Goal: Transaction & Acquisition: Purchase product/service

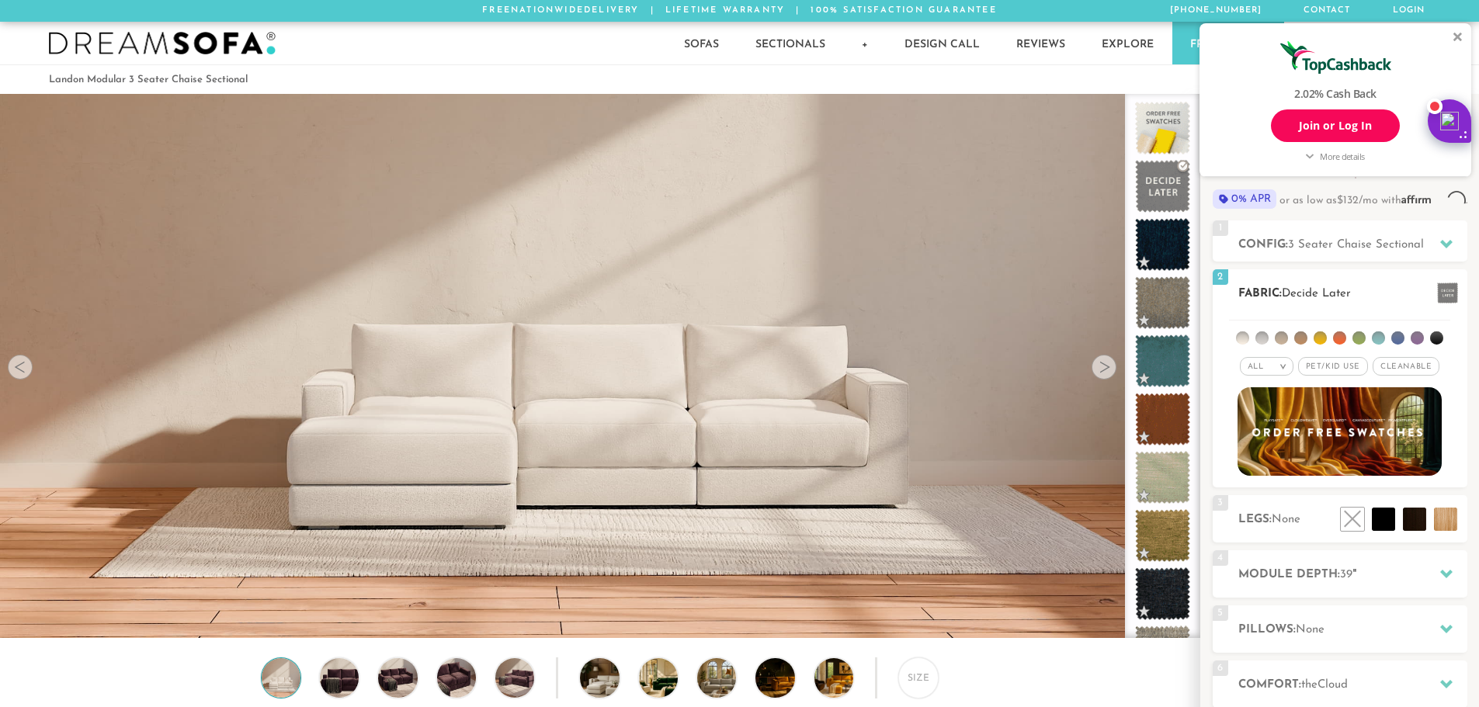
click at [1239, 321] on ul at bounding box center [1339, 335] width 221 height 29
click at [1243, 333] on li at bounding box center [1242, 337] width 13 height 13
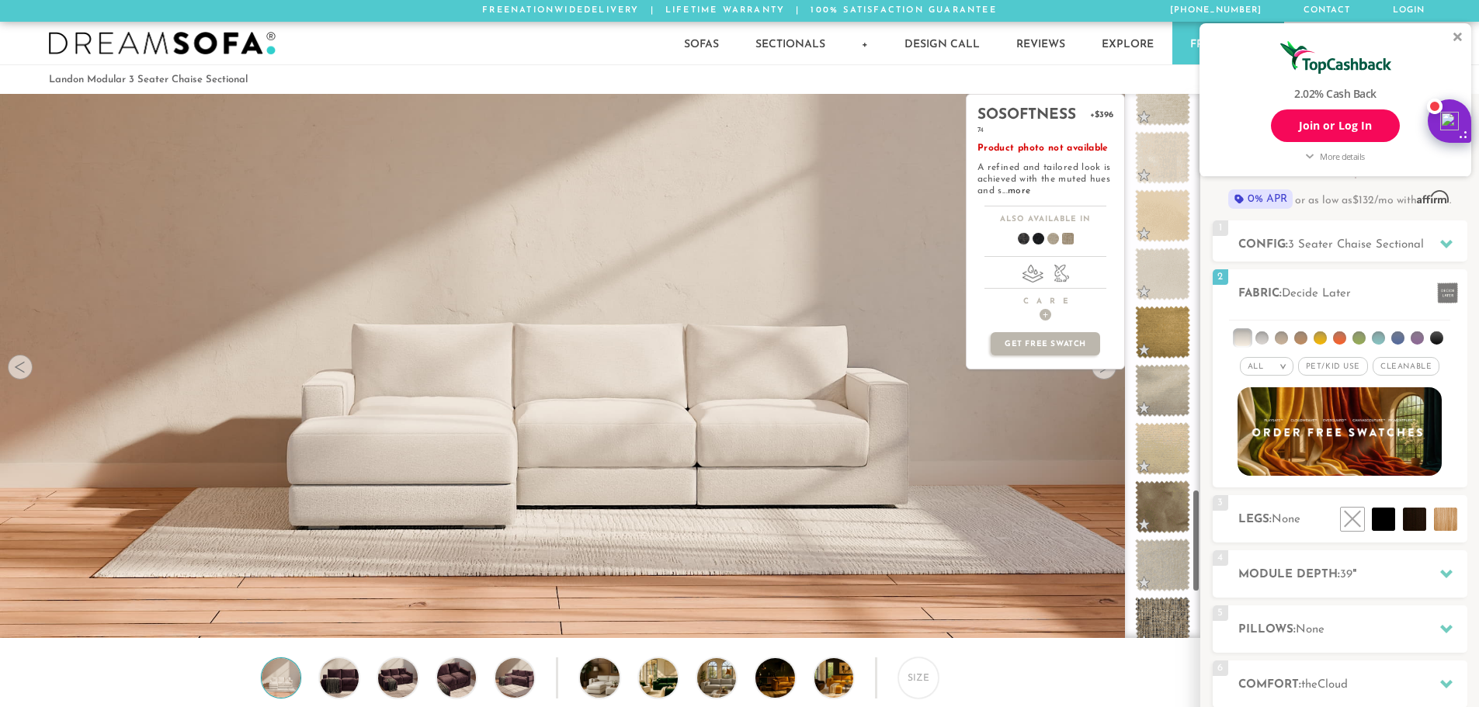
scroll to position [2371, 0]
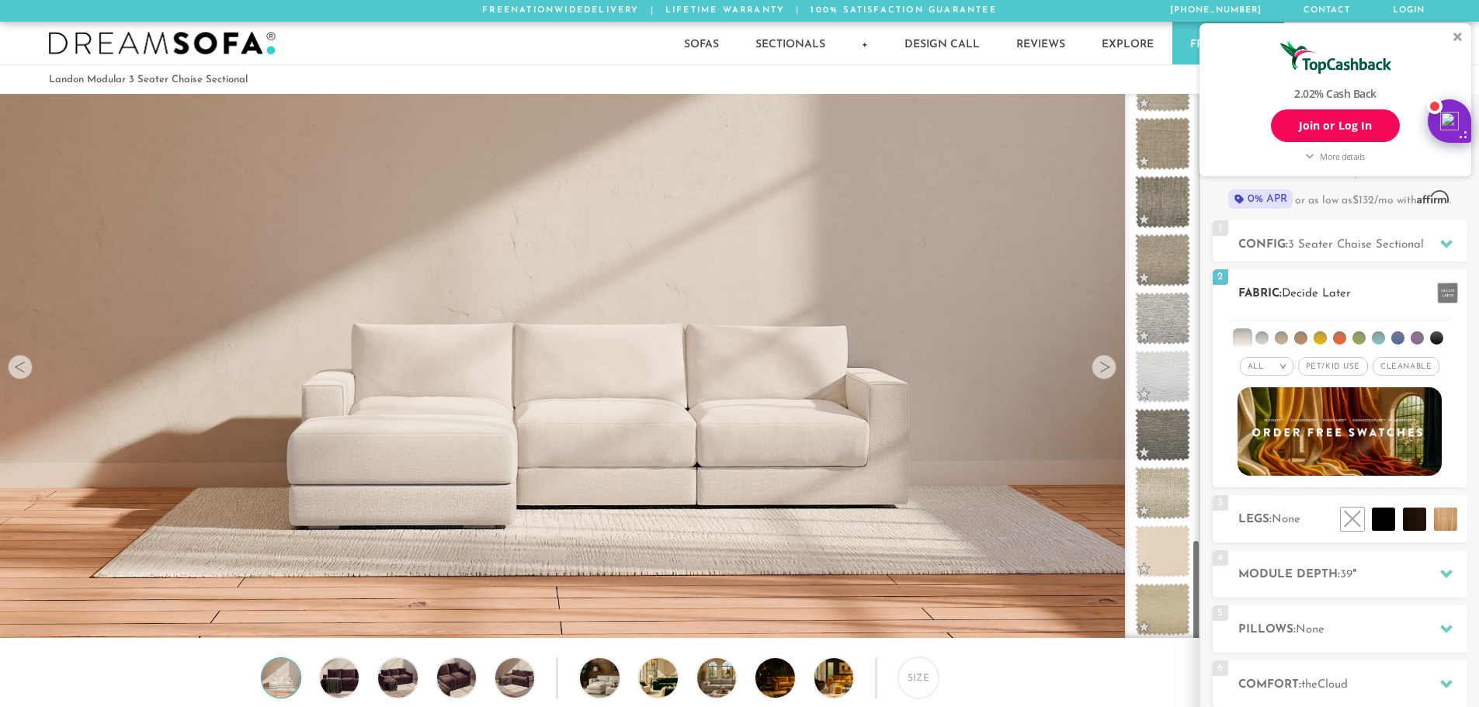
click at [1239, 341] on li at bounding box center [1242, 338] width 16 height 16
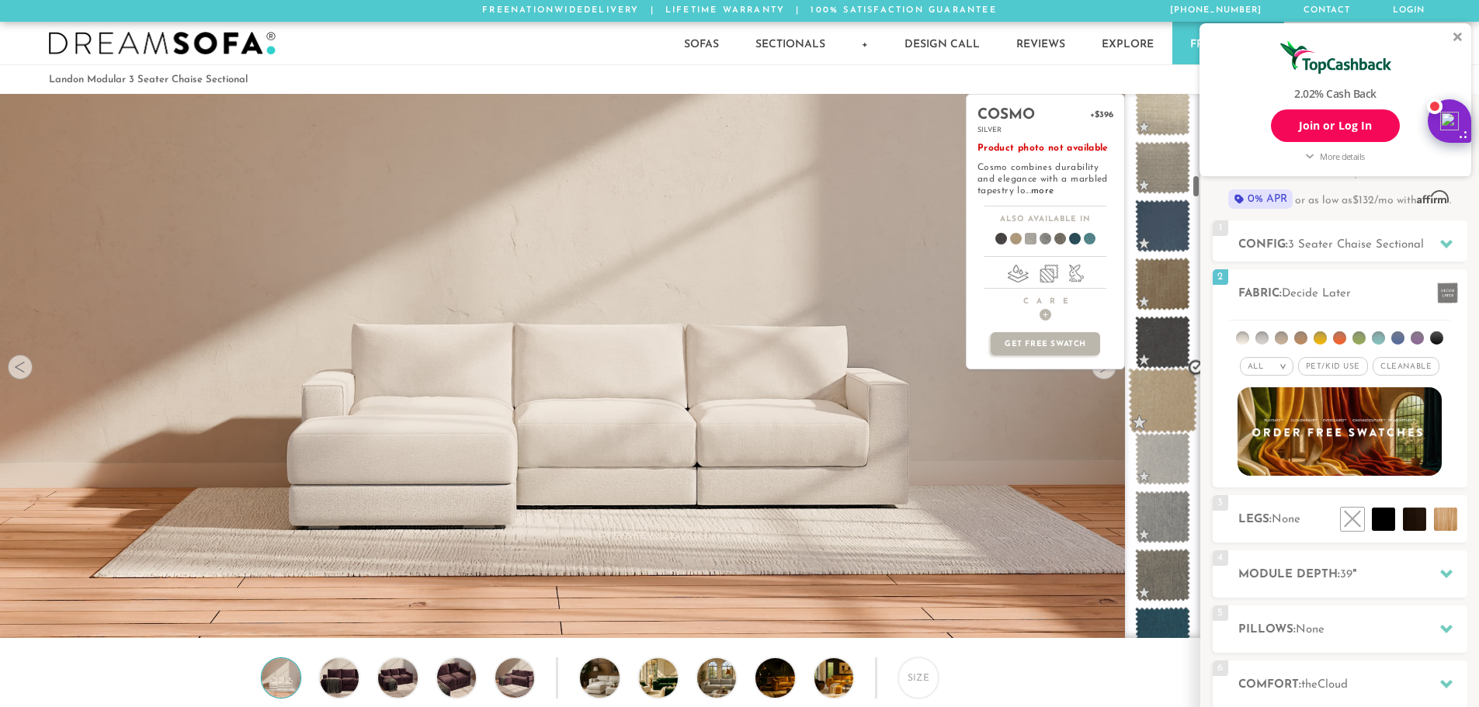
scroll to position [1881, 0]
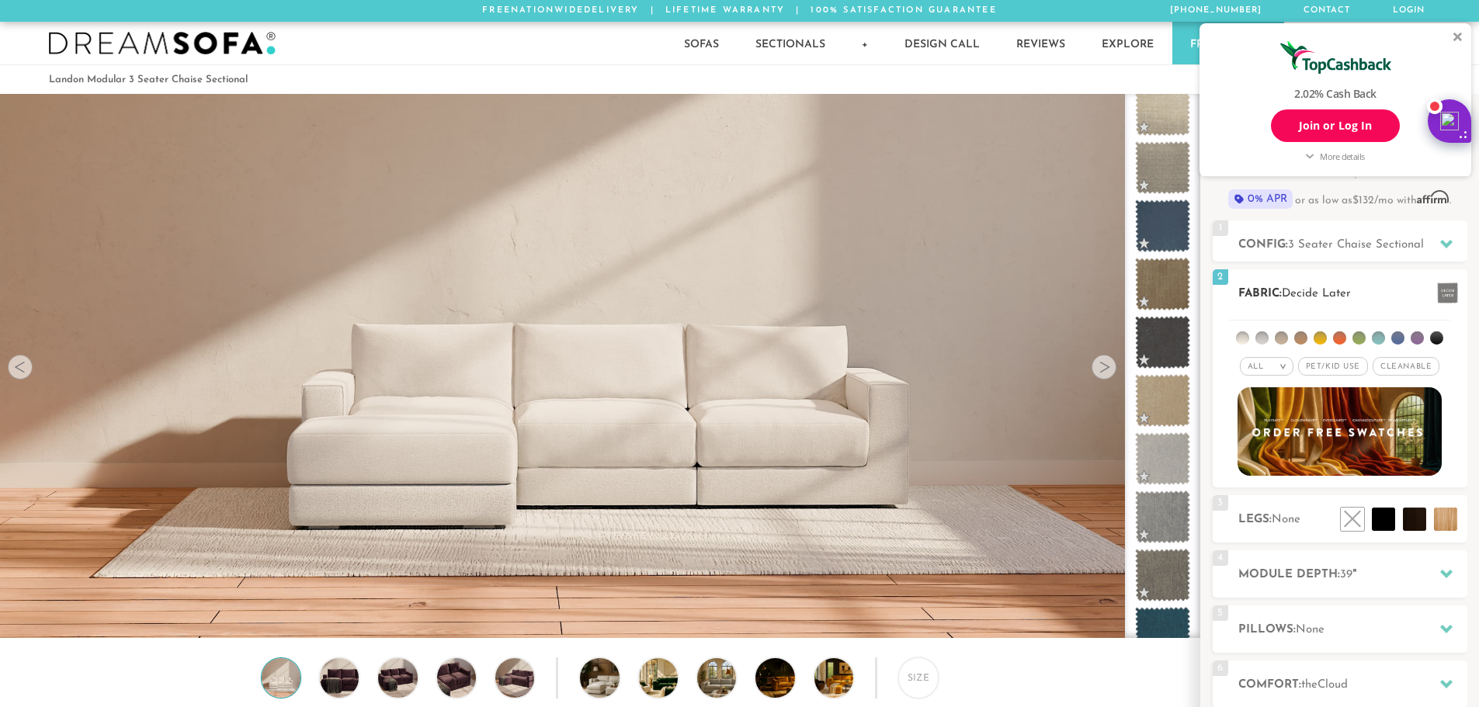
click at [1267, 341] on li at bounding box center [1261, 337] width 13 height 13
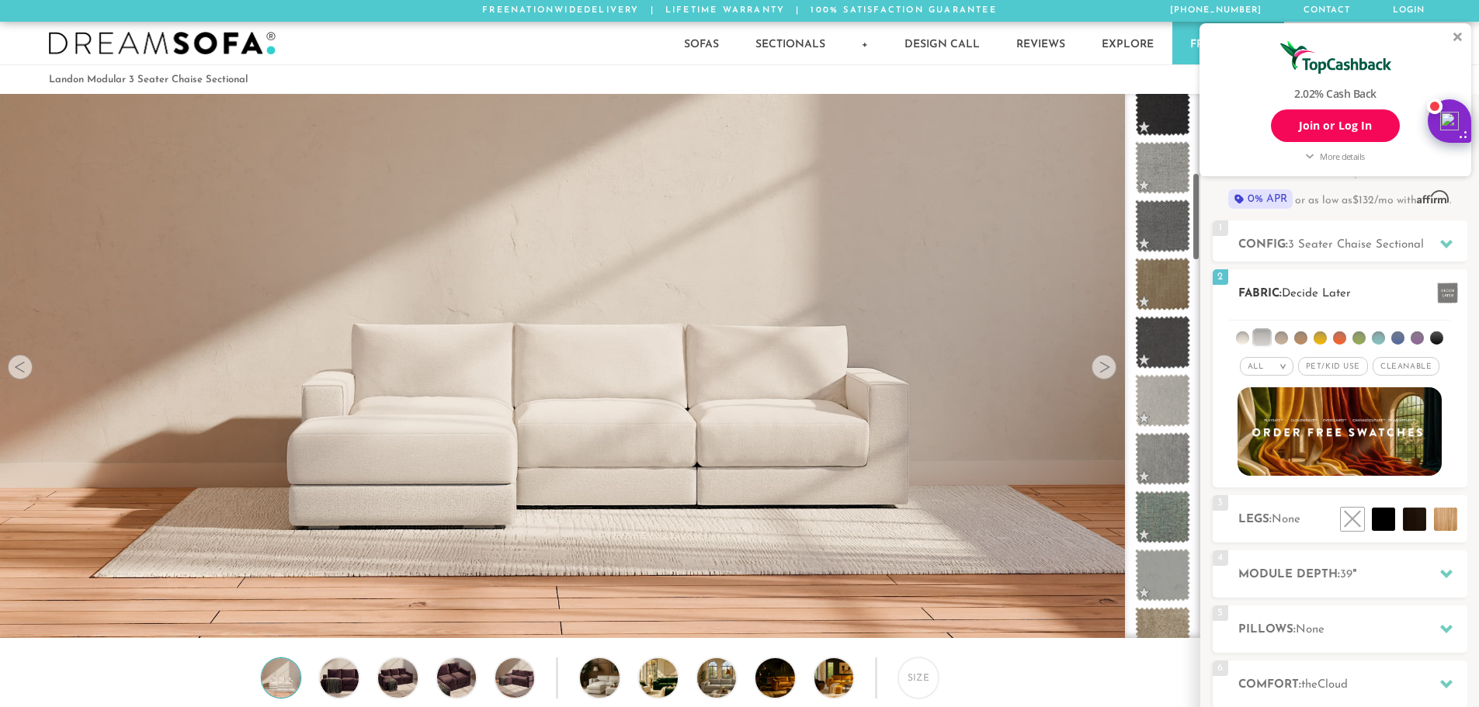
click at [1239, 335] on li at bounding box center [1242, 337] width 13 height 13
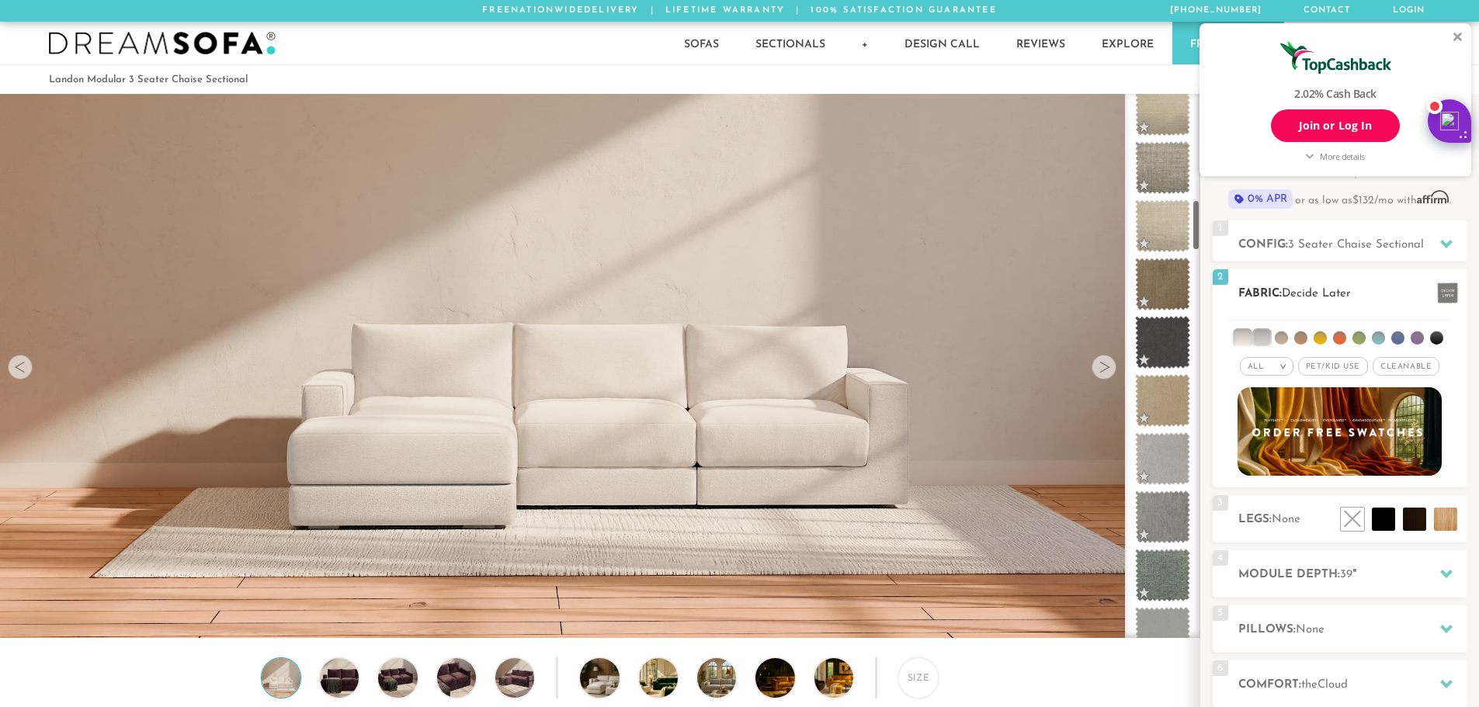
click at [1281, 343] on li at bounding box center [1280, 337] width 13 height 13
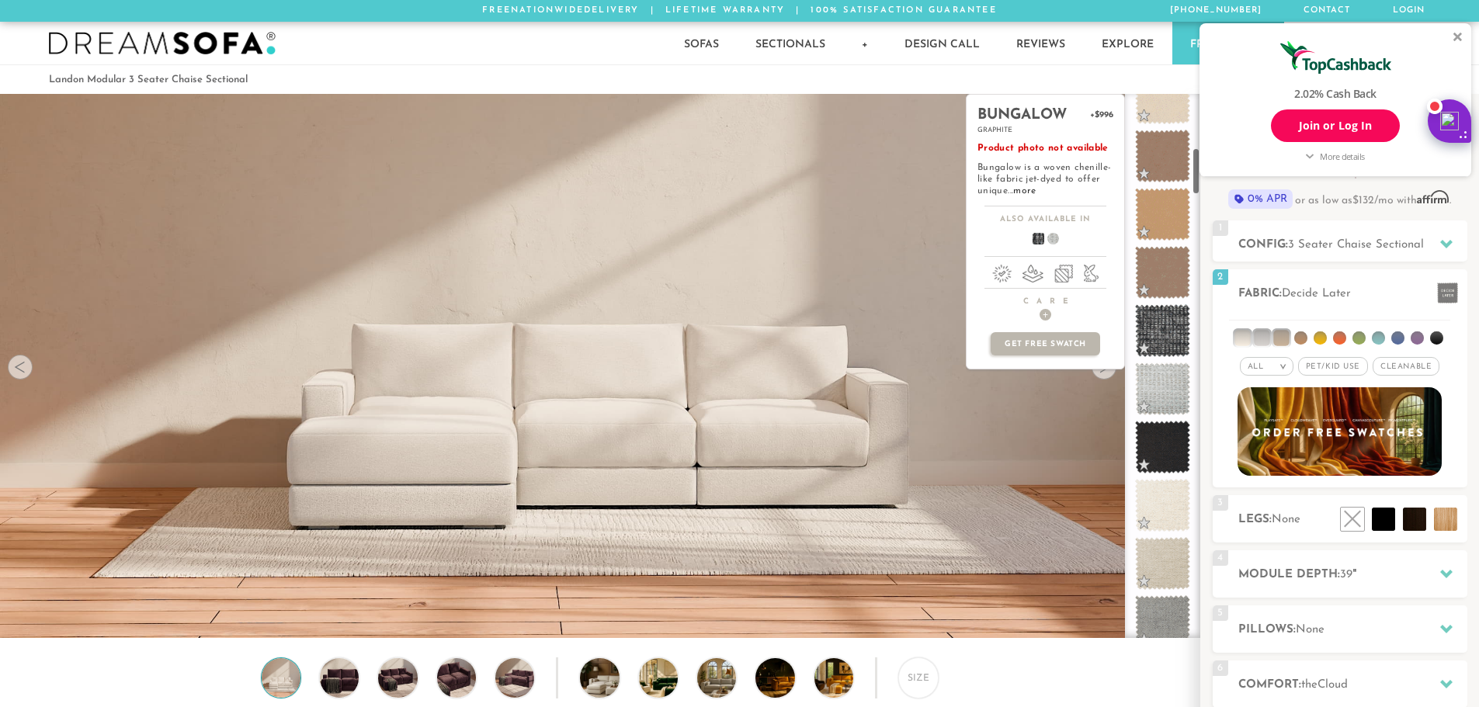
scroll to position [622, 0]
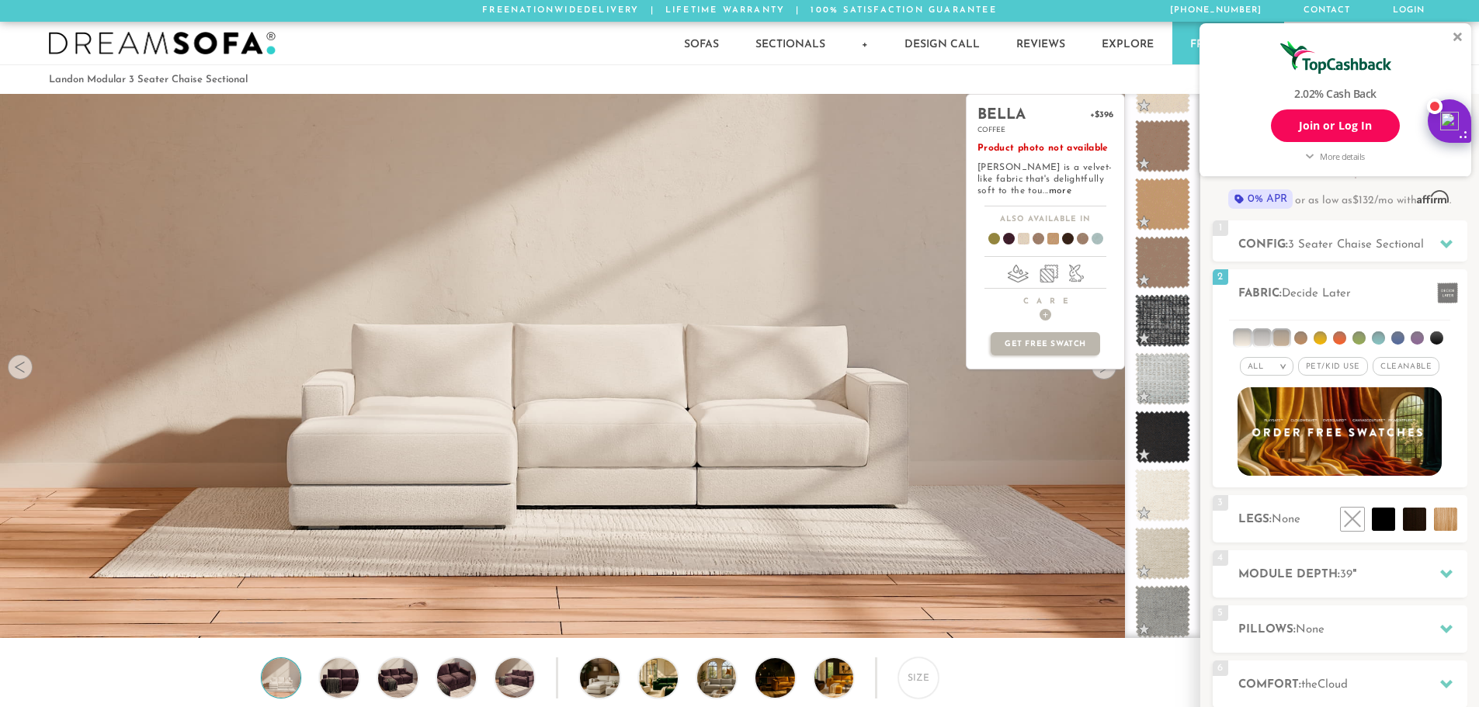
click at [1019, 238] on span at bounding box center [1017, 241] width 60 height 57
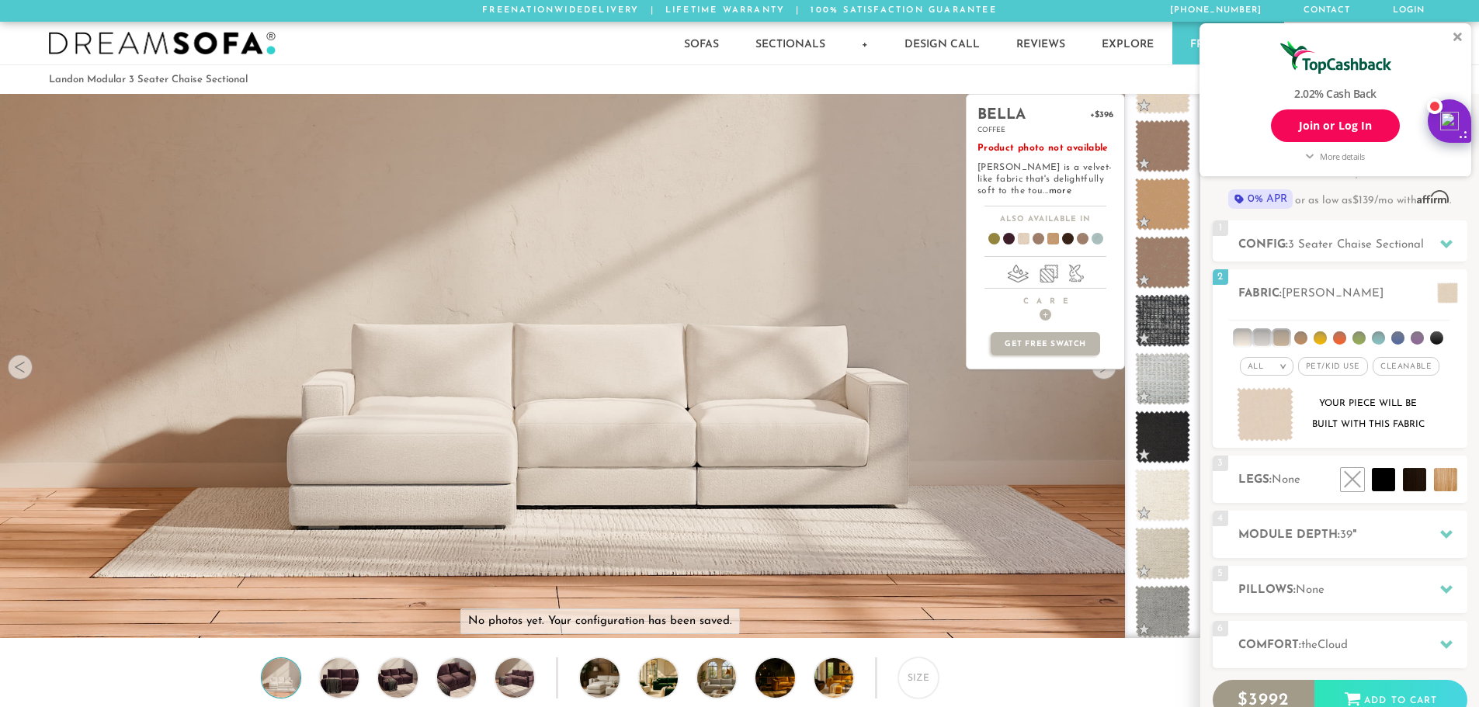
click at [1024, 240] on span at bounding box center [1017, 241] width 60 height 57
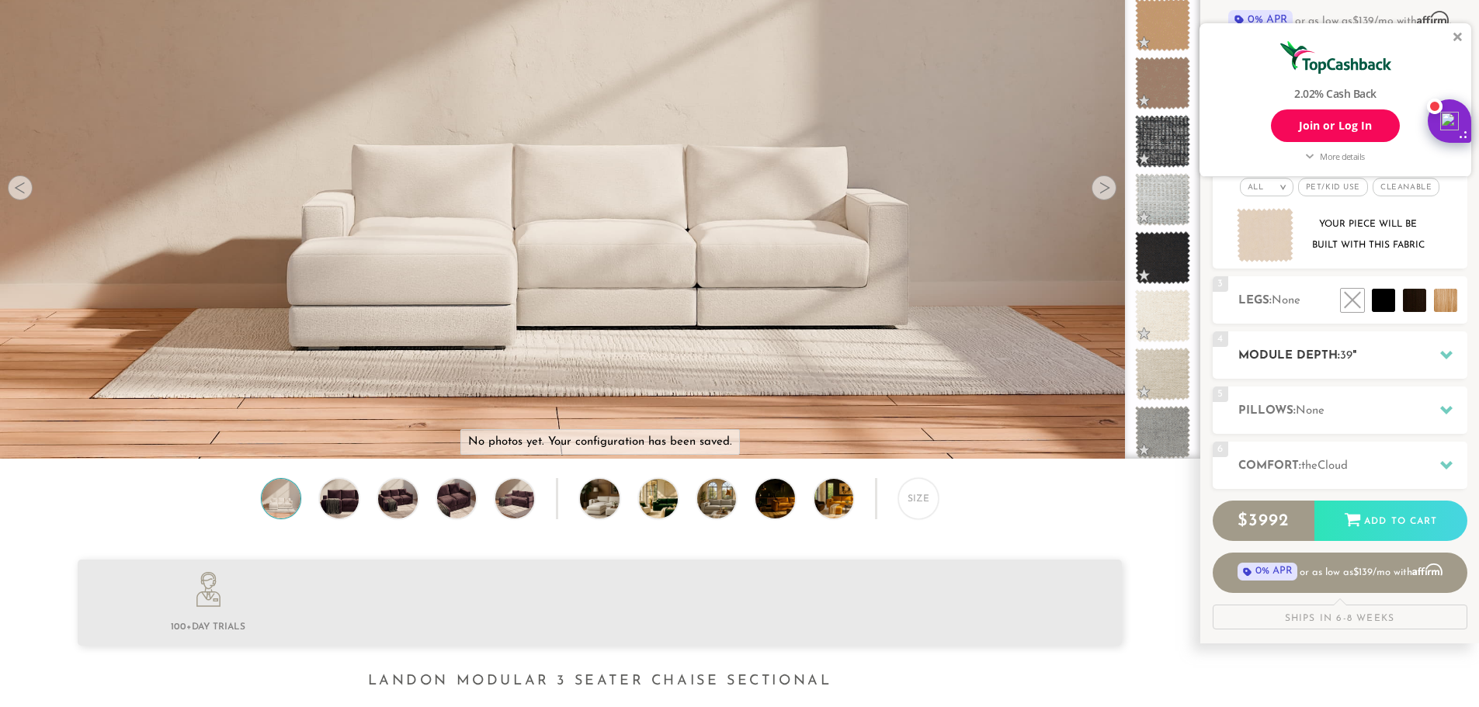
scroll to position [181, 0]
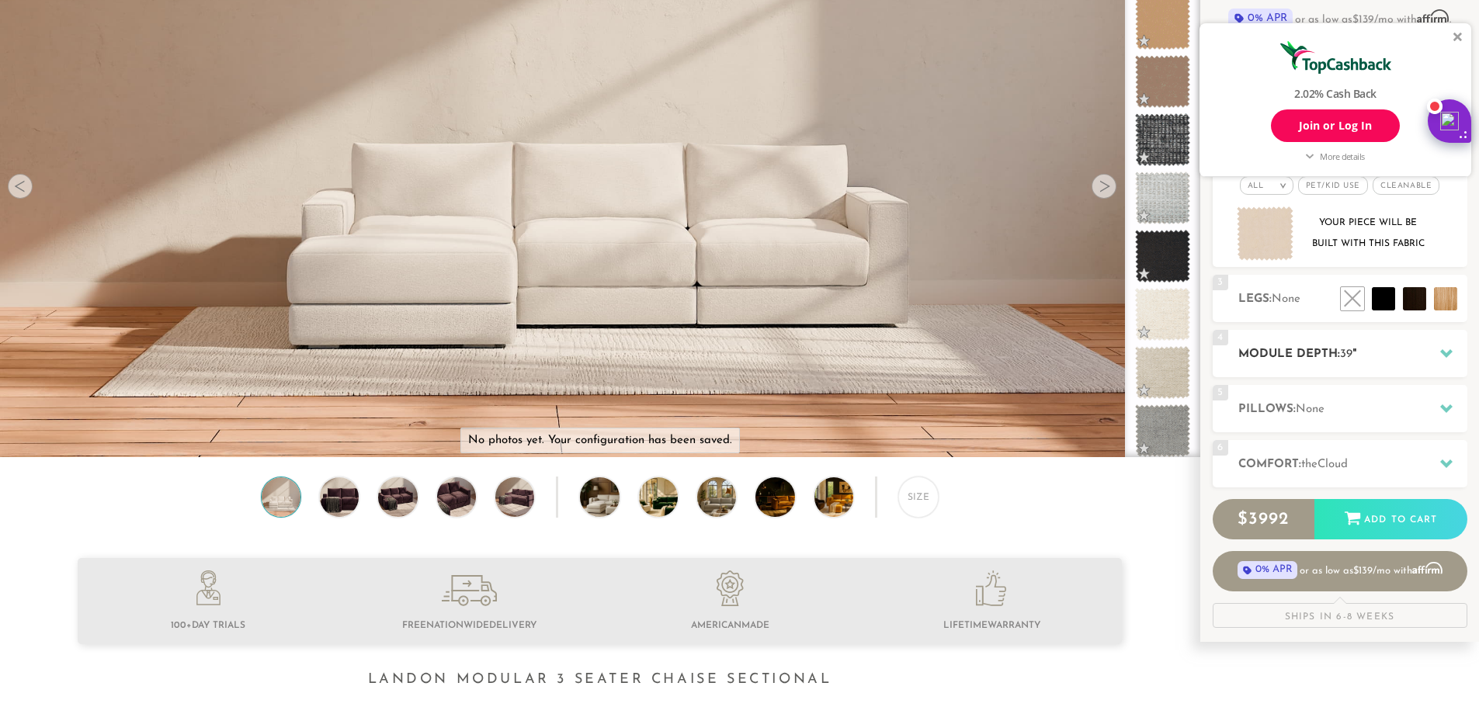
click at [1281, 361] on h2 "Module Depth: 39 "" at bounding box center [1352, 354] width 229 height 18
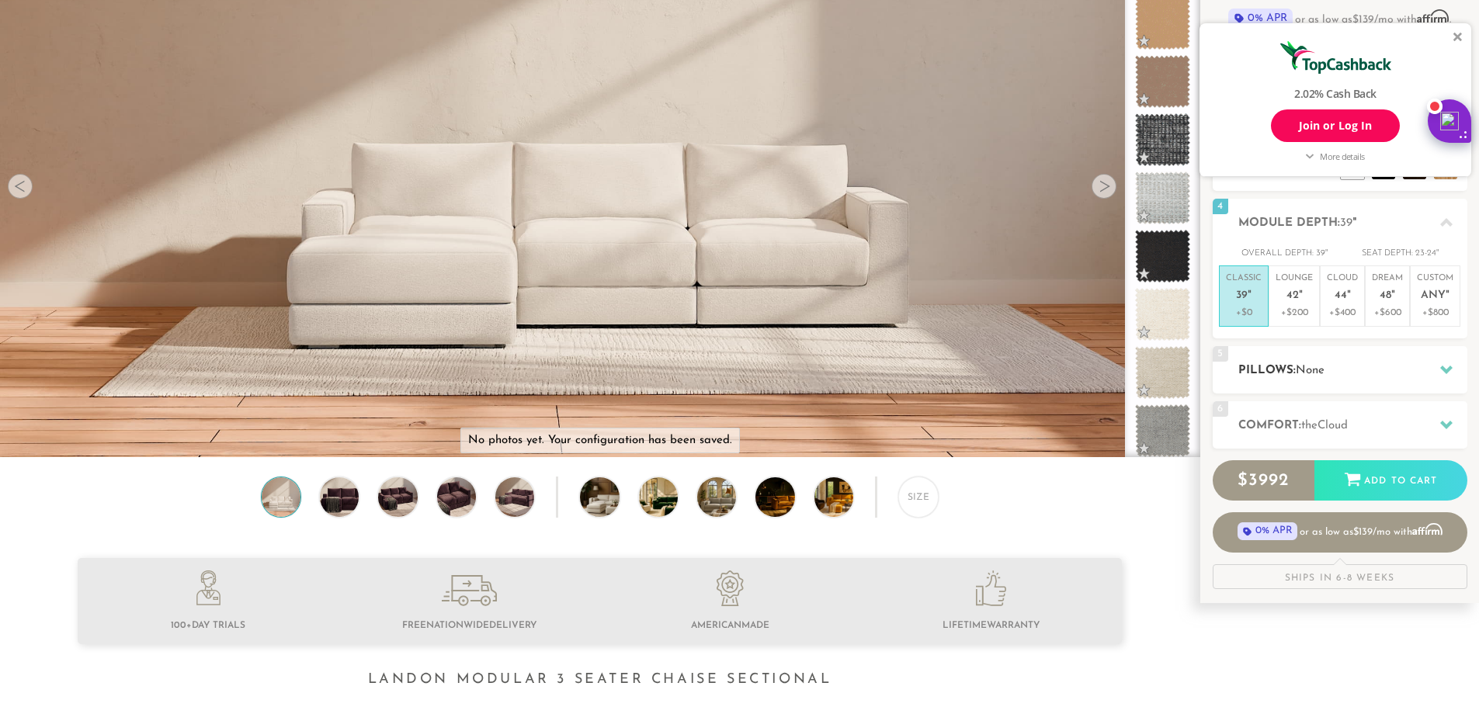
click at [1350, 369] on h2 "Pillows: None" at bounding box center [1352, 371] width 229 height 18
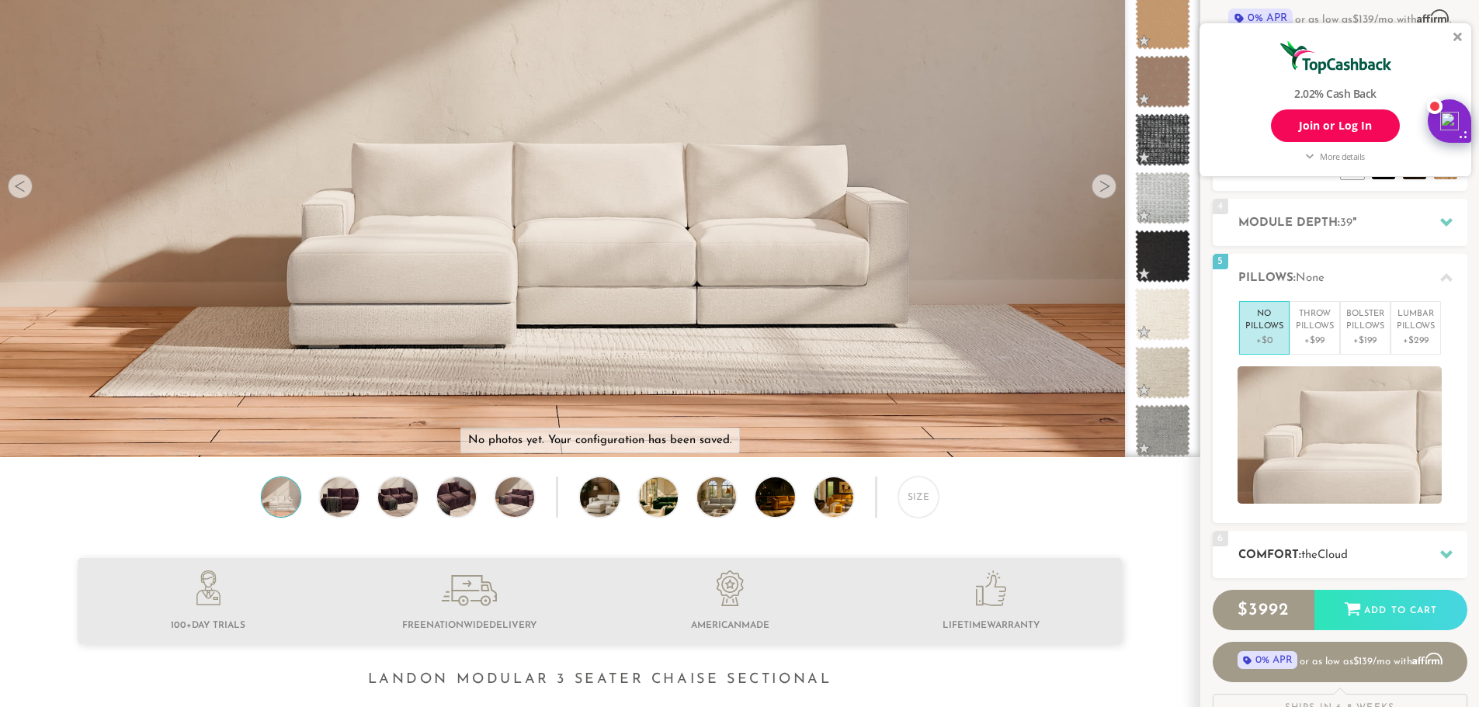
click at [1370, 546] on h2 "Comfort: the Cloud" at bounding box center [1352, 555] width 229 height 18
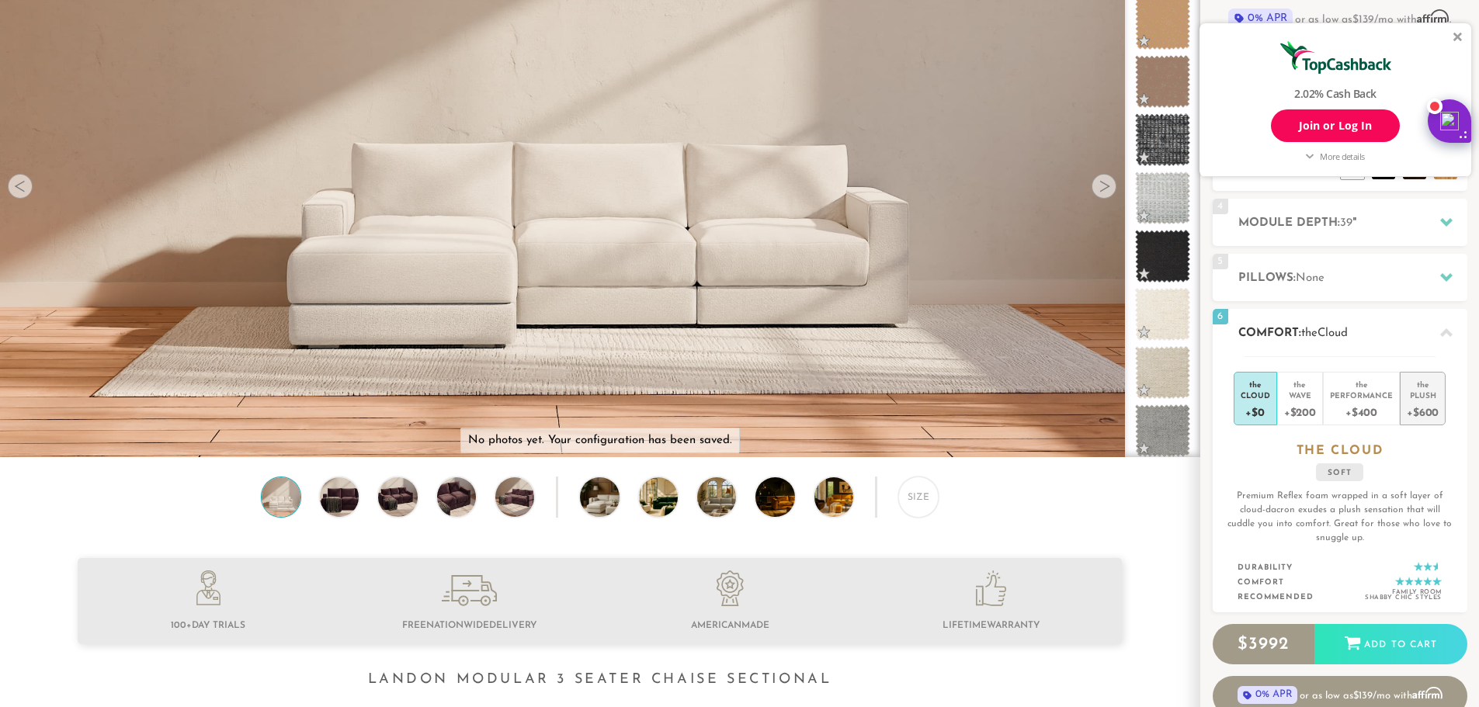
click at [1423, 407] on div "+$600" at bounding box center [1422, 411] width 32 height 23
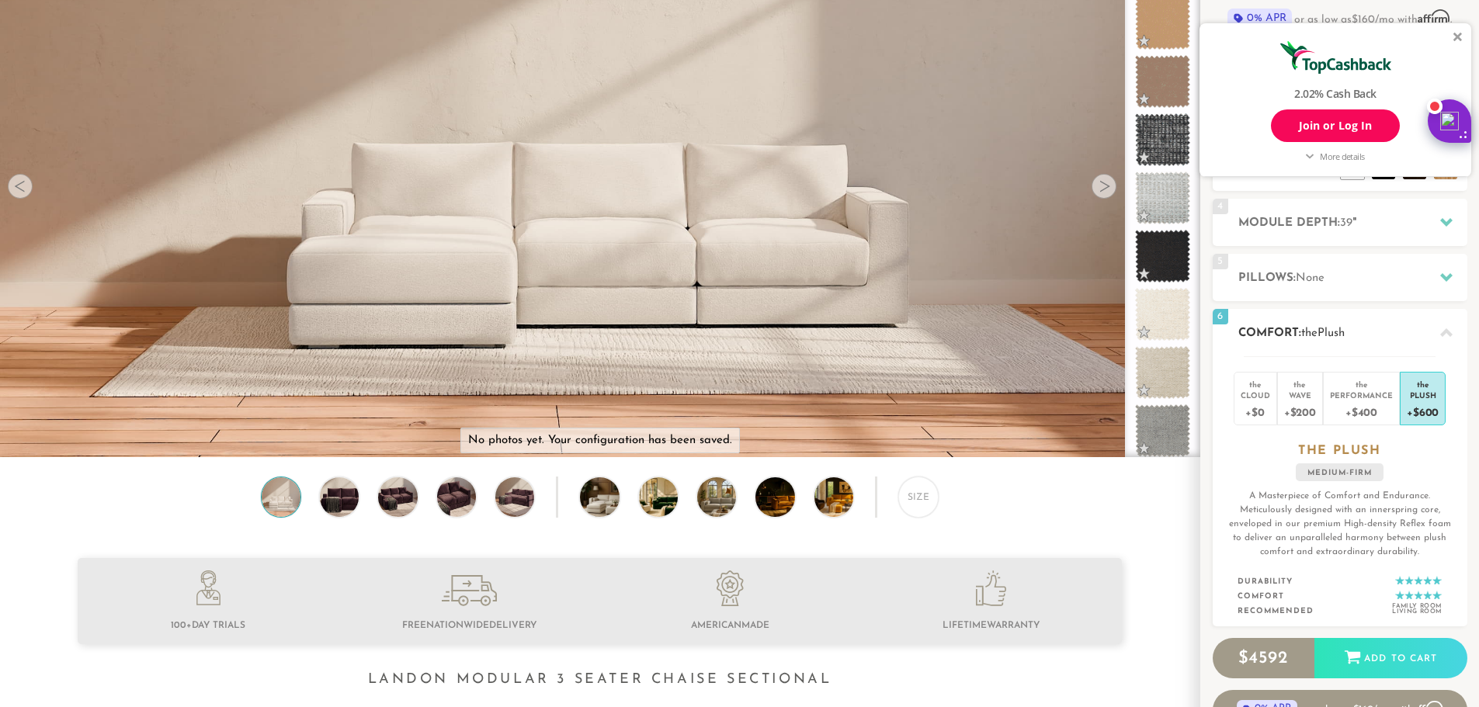
scroll to position [0, 0]
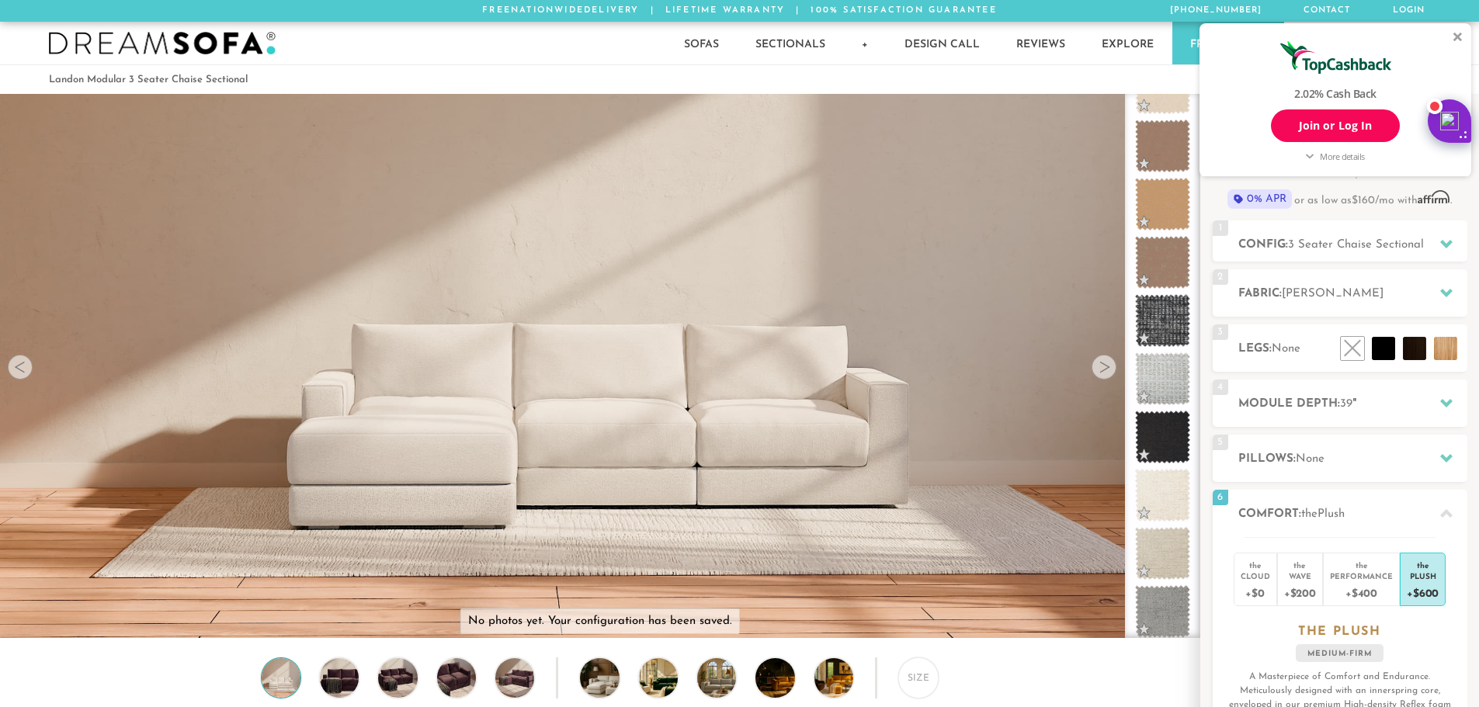
click at [1462, 35] on div "2.02% Cash Back Join or Log In More details Dreamsofa Cash back Online Purchase…" at bounding box center [1335, 100] width 272 height 154
click at [1460, 39] on div at bounding box center [1457, 36] width 9 height 9
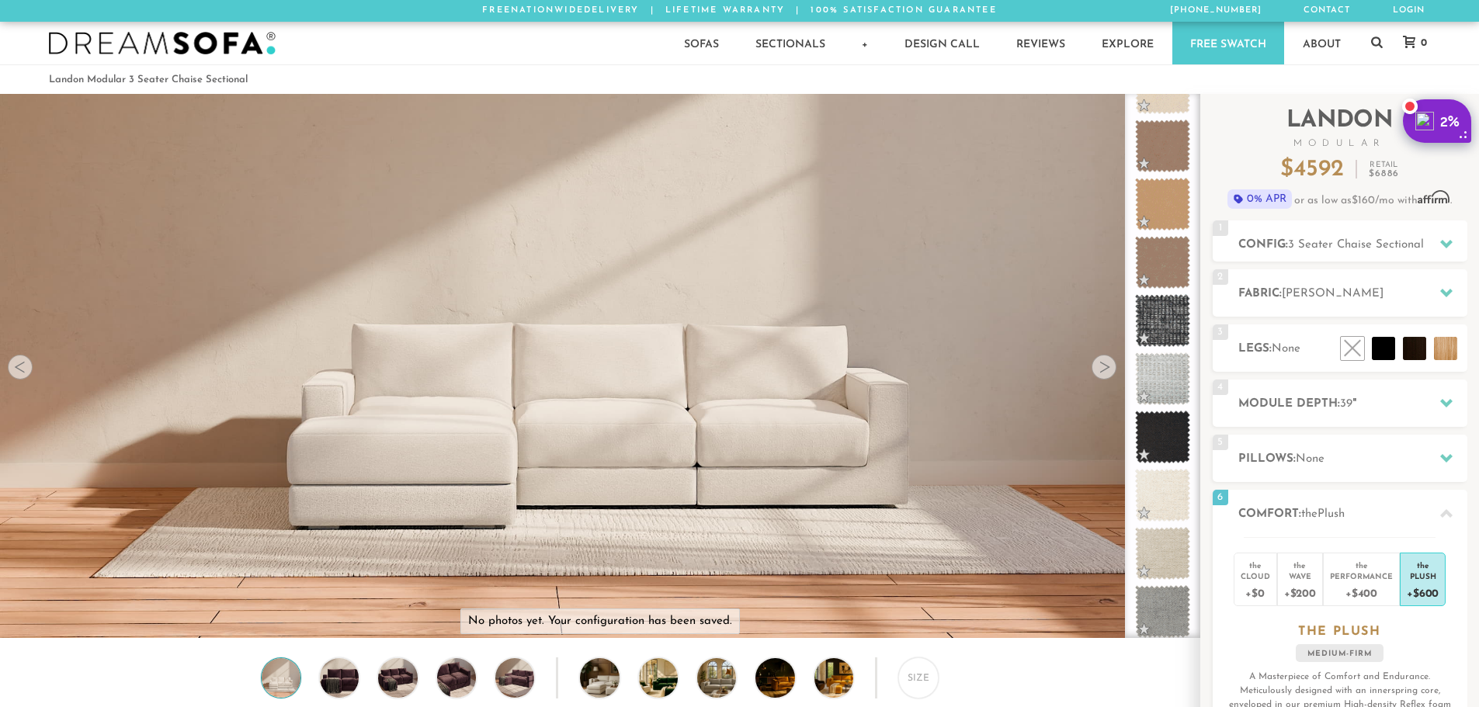
click at [1447, 115] on div "2%" at bounding box center [1449, 121] width 19 height 19
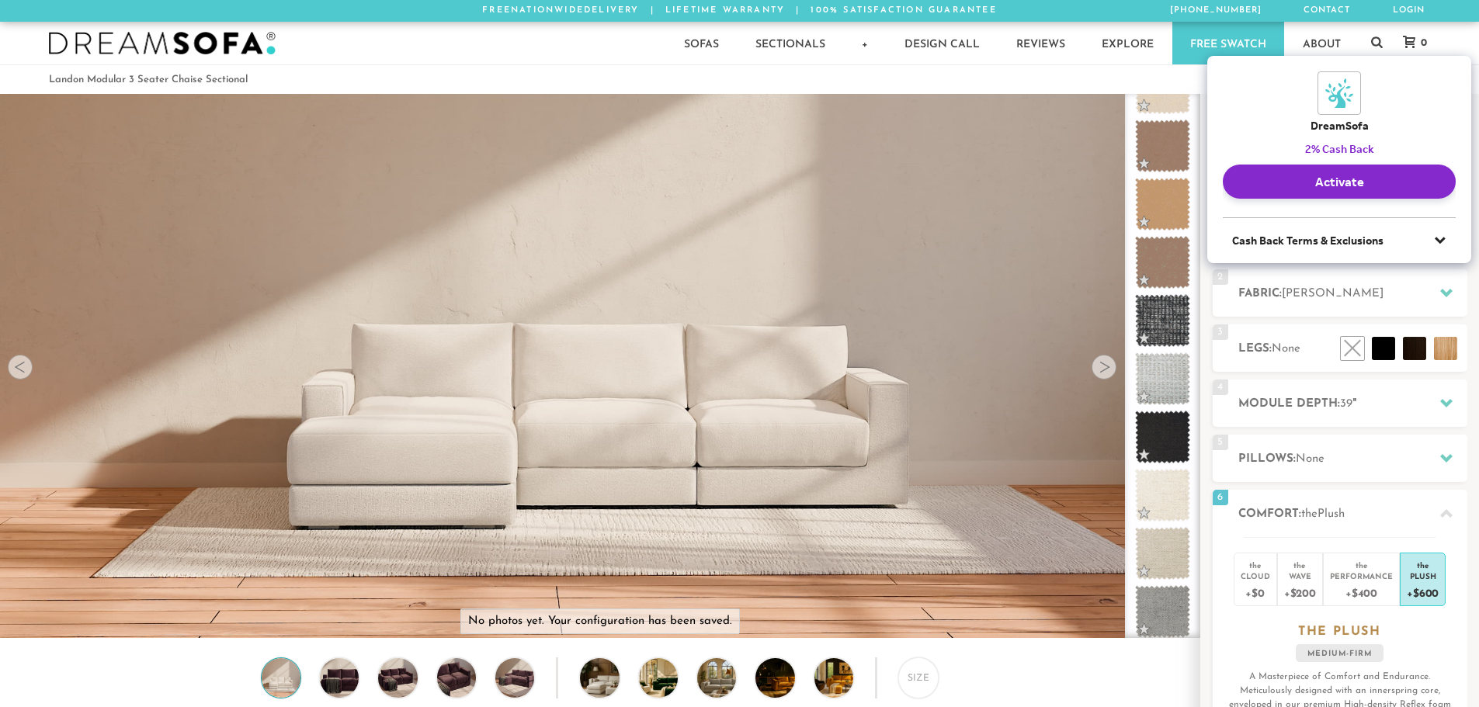
click at [1454, 78] on icon "Dismiss Rakuten Action Button" at bounding box center [1452, 74] width 12 height 12
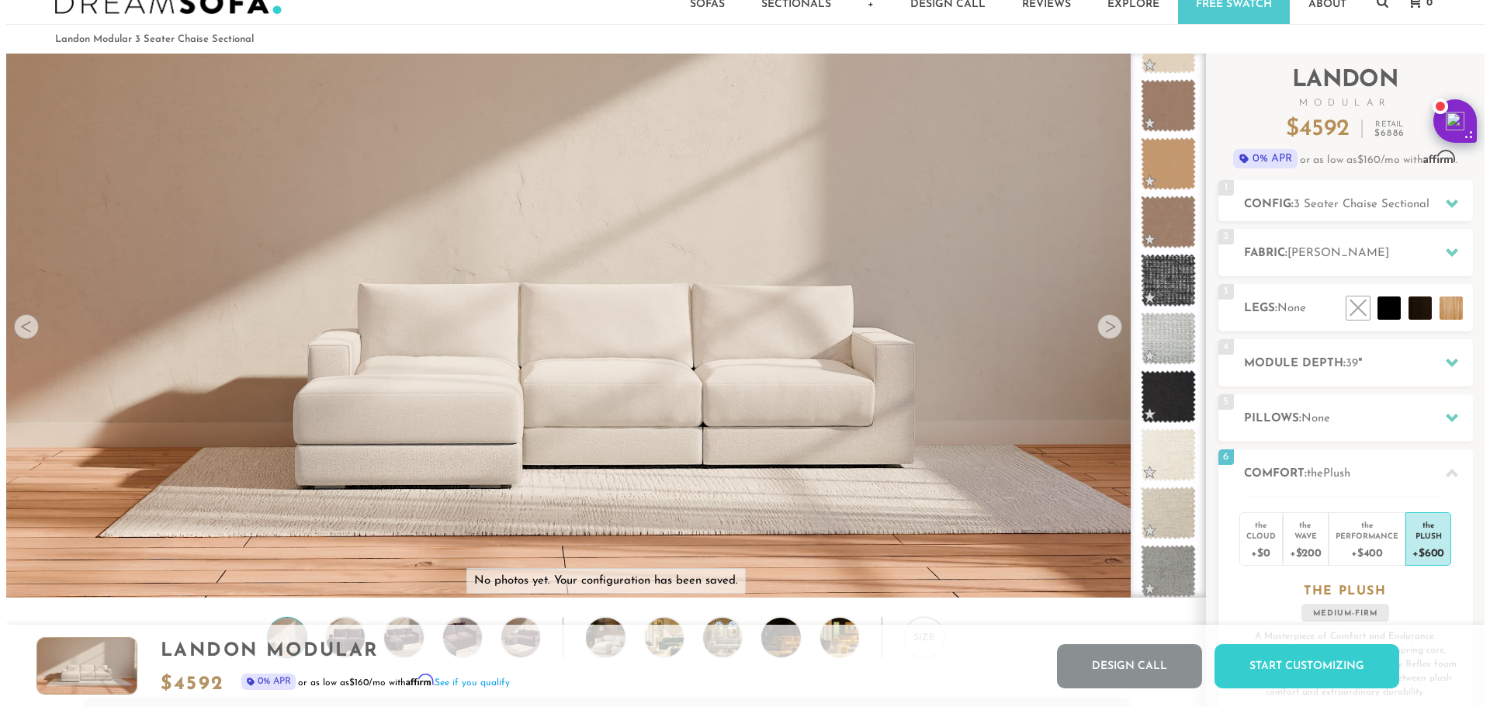
scroll to position [0, 0]
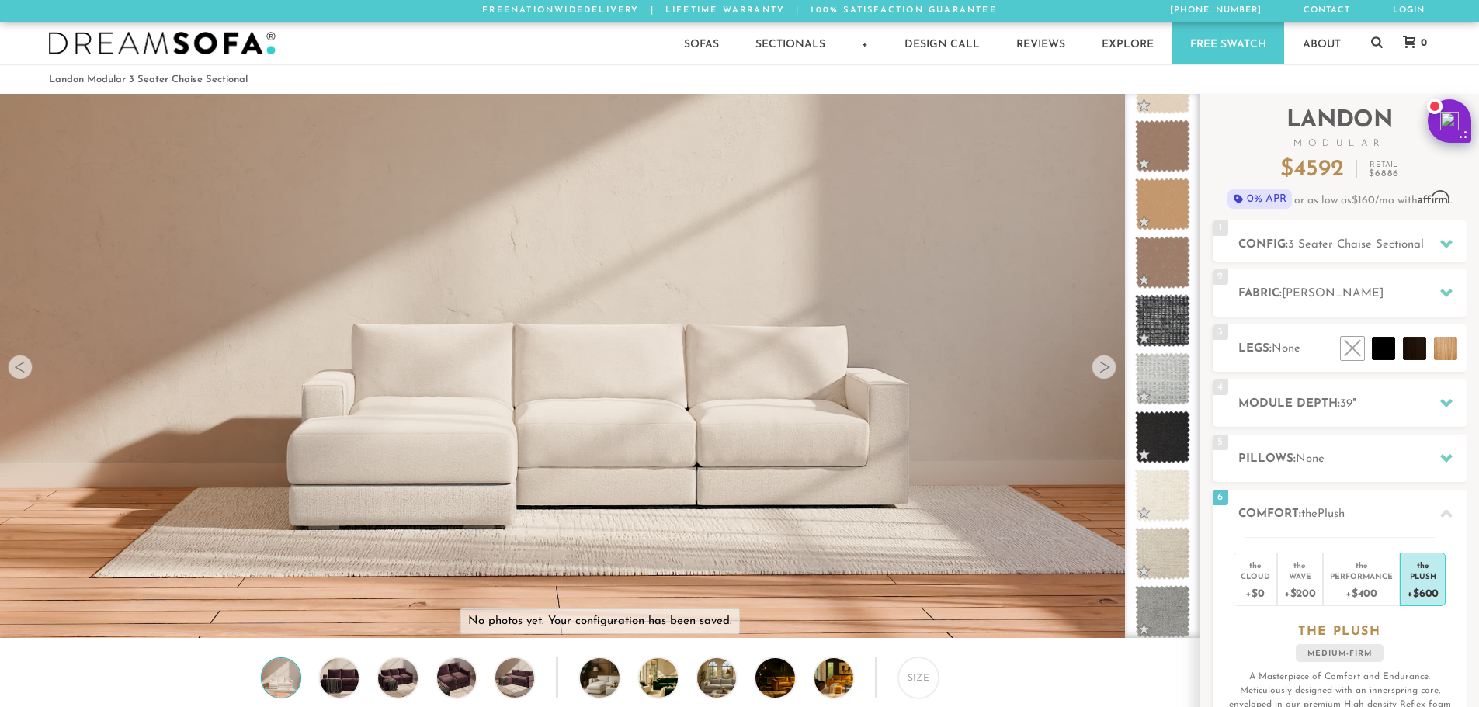
click at [466, 470] on img at bounding box center [599, 597] width 1199 height 1199
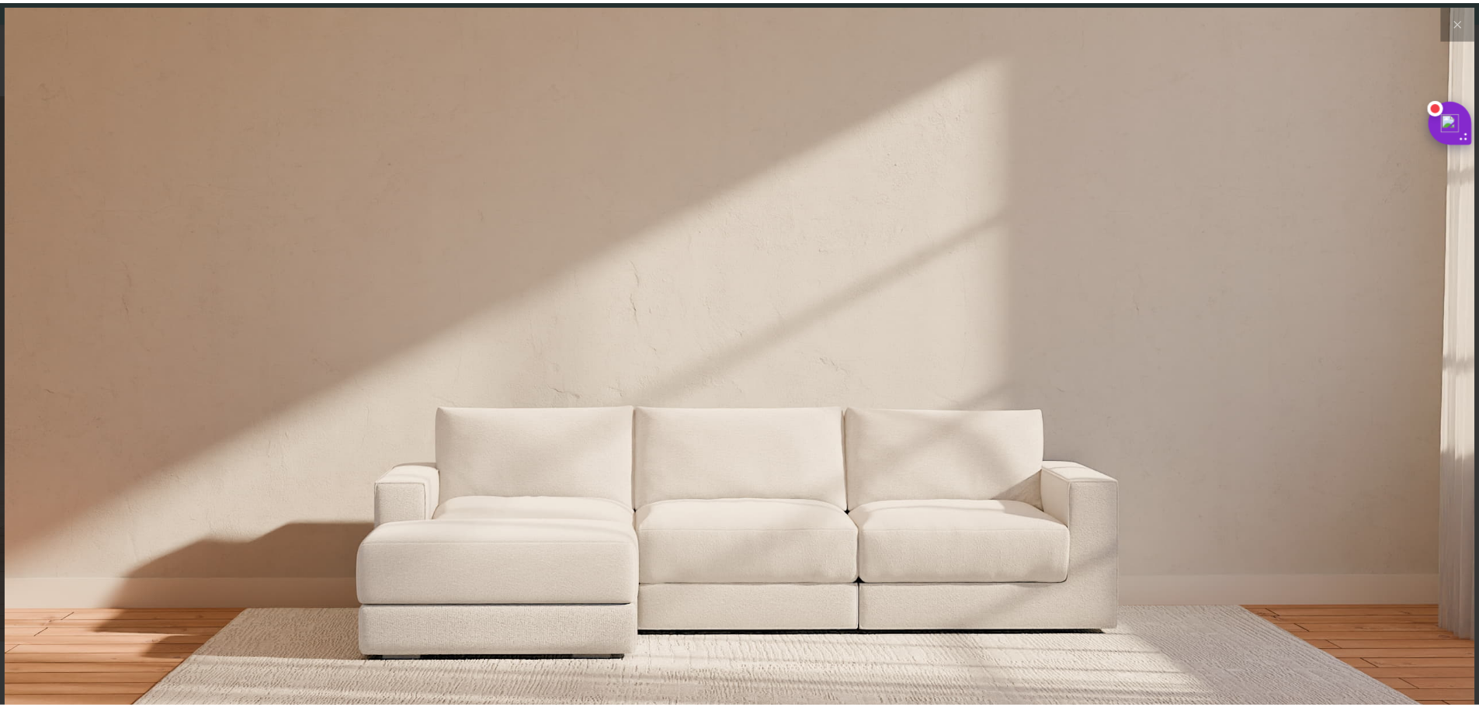
scroll to position [18195, 1479]
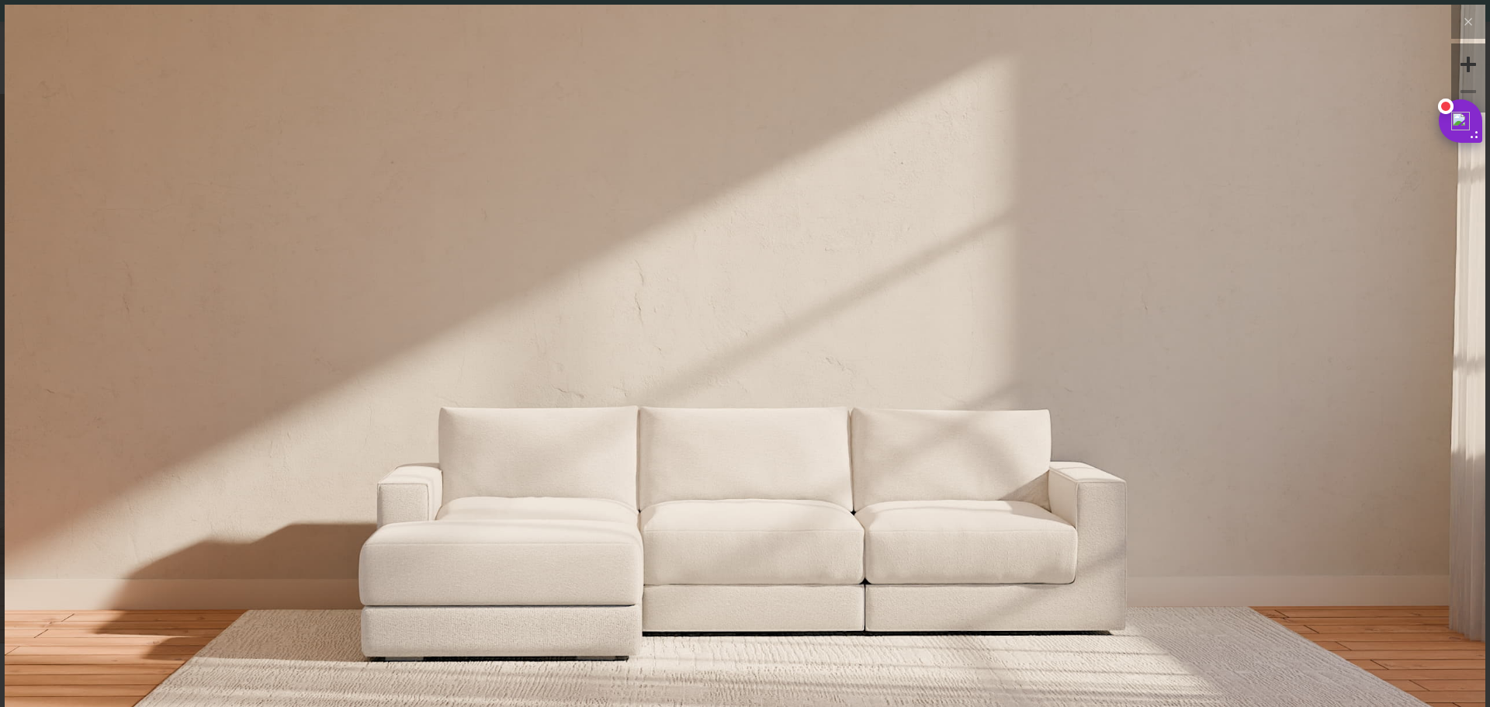
click at [466, 470] on img at bounding box center [745, 252] width 1481 height 494
click at [1459, 19] on icon at bounding box center [1468, 21] width 19 height 19
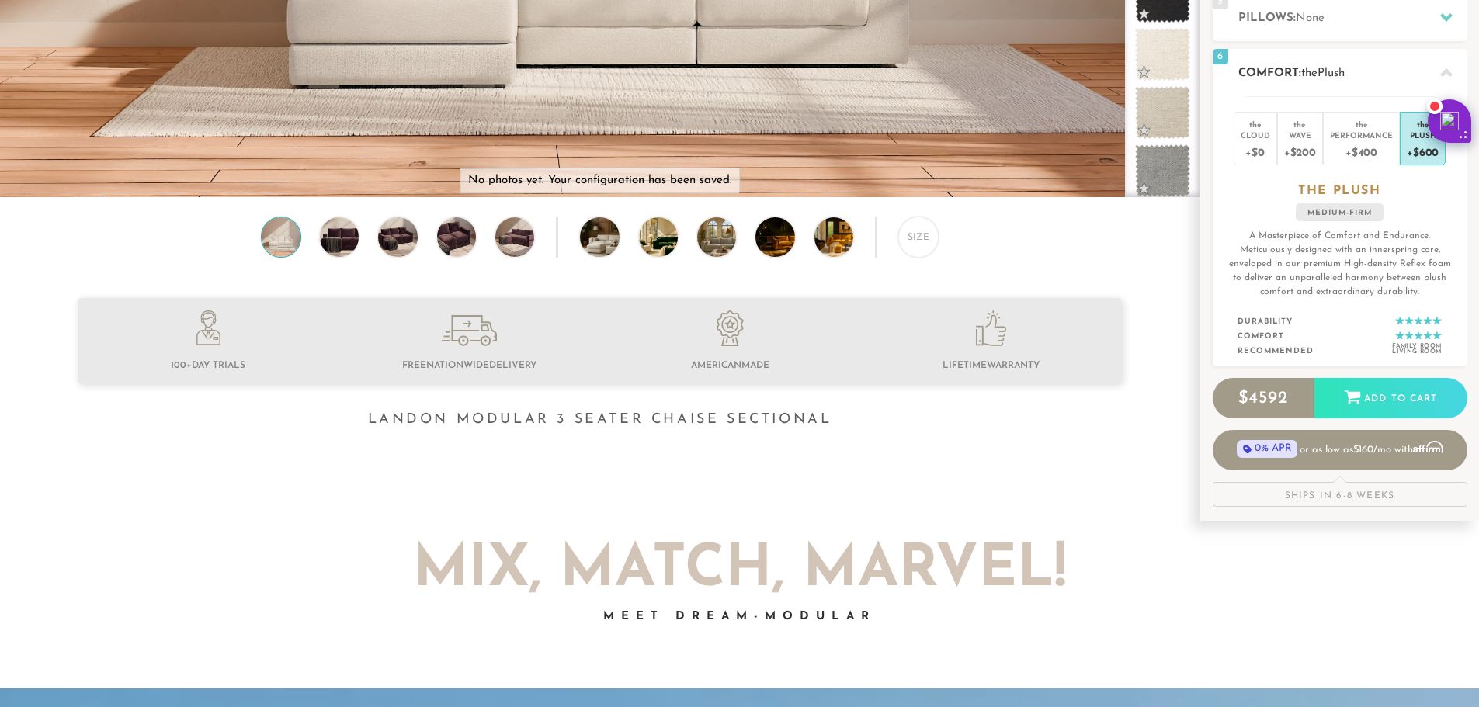
scroll to position [442, 0]
click at [1404, 397] on div "Add to Cart" at bounding box center [1390, 397] width 153 height 42
